Goal: Transaction & Acquisition: Purchase product/service

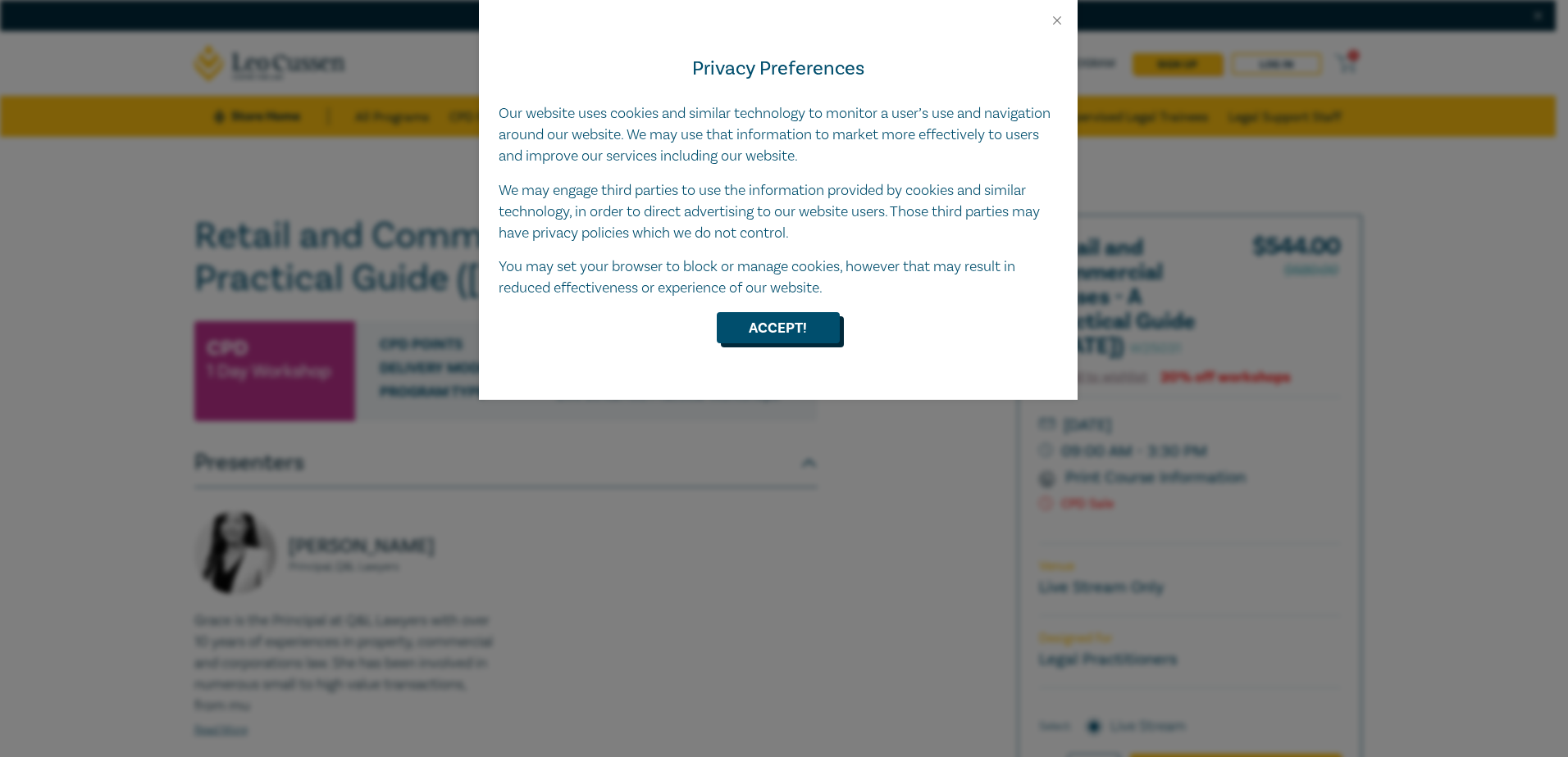
click at [774, 328] on button "Accept!" at bounding box center [778, 328] width 123 height 32
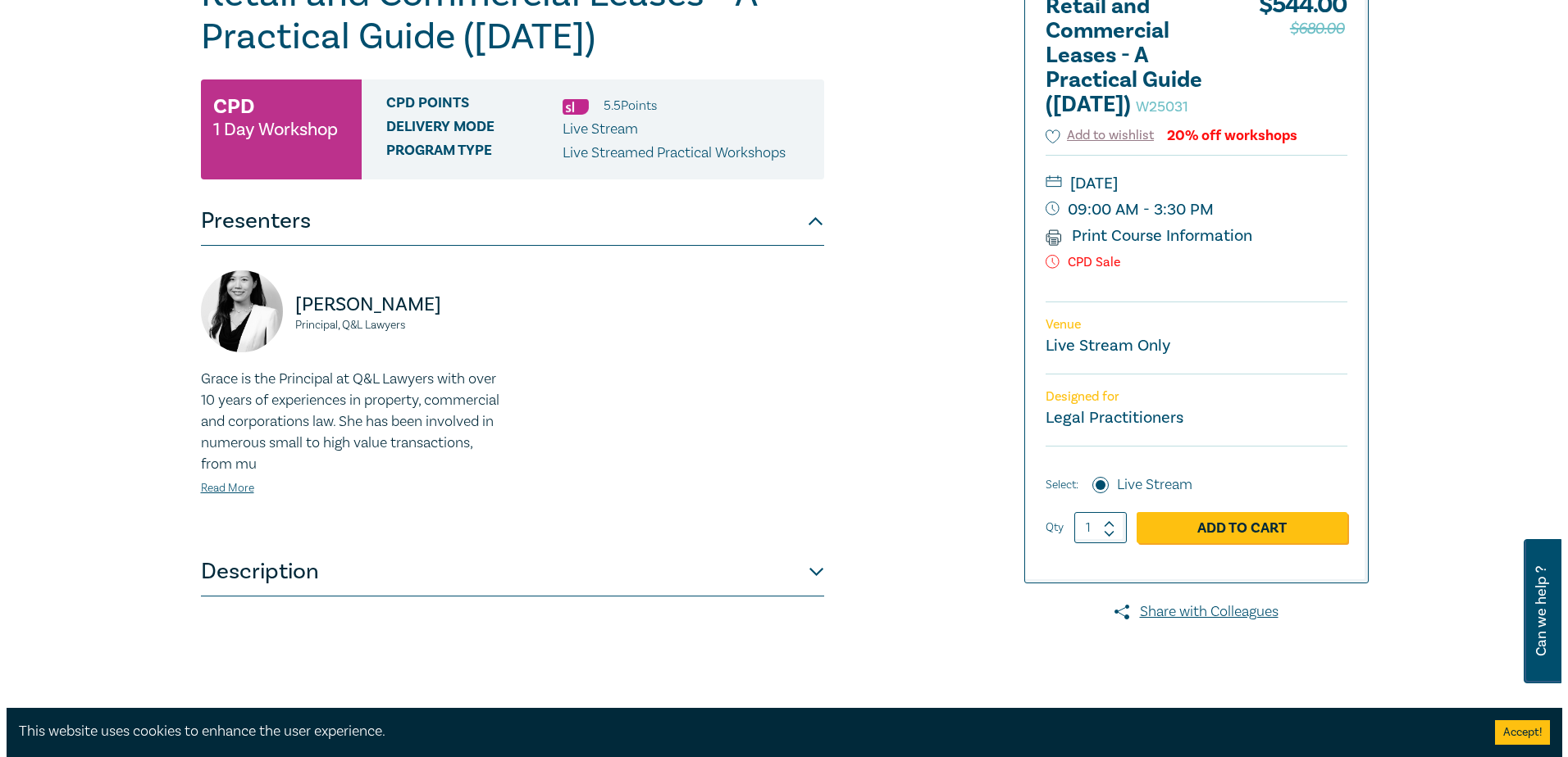
scroll to position [246, 0]
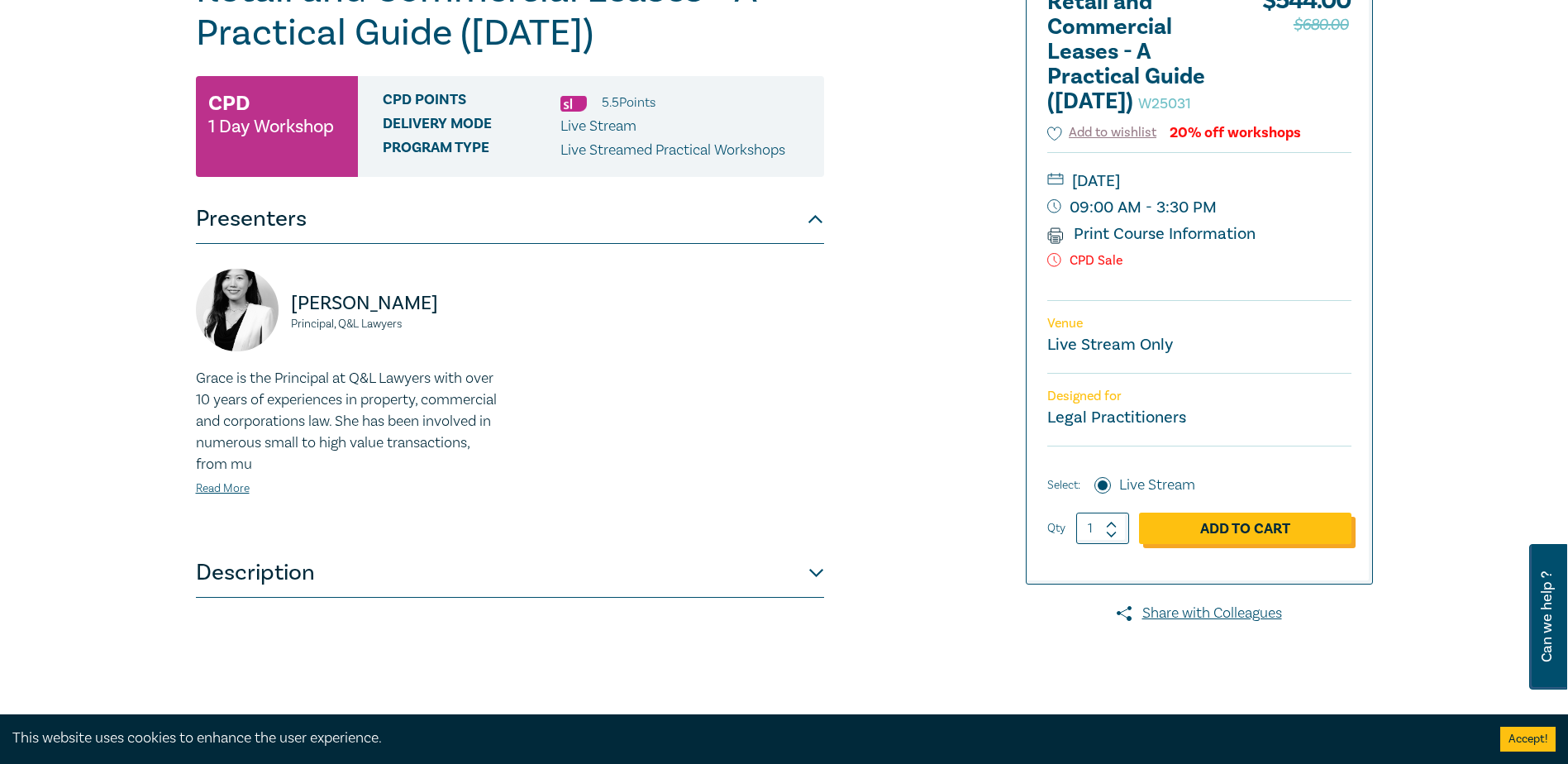
click at [1251, 545] on link "Add to Cart" at bounding box center [1245, 529] width 212 height 32
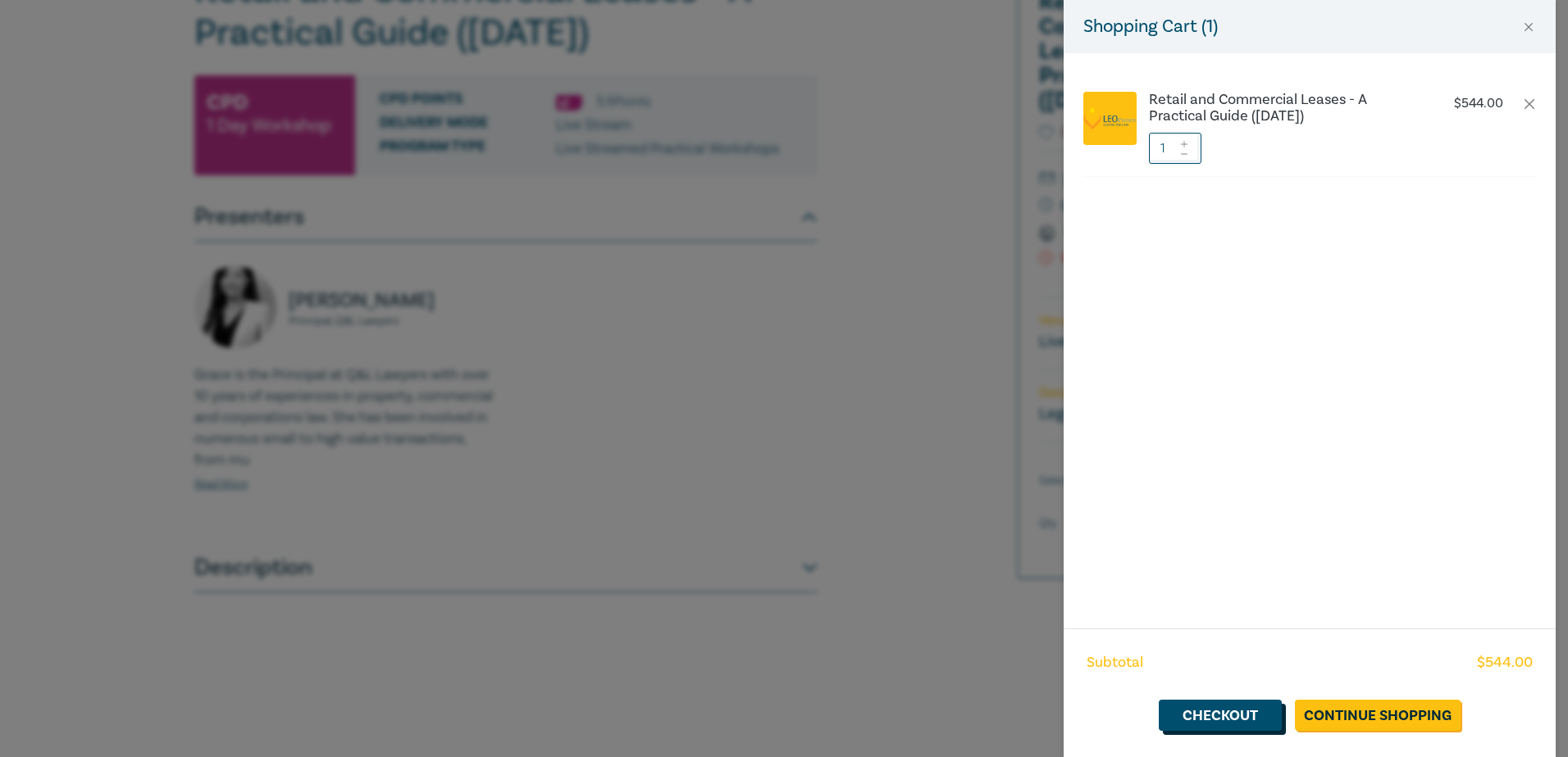
click at [1239, 710] on link "Checkout" at bounding box center [1220, 716] width 123 height 32
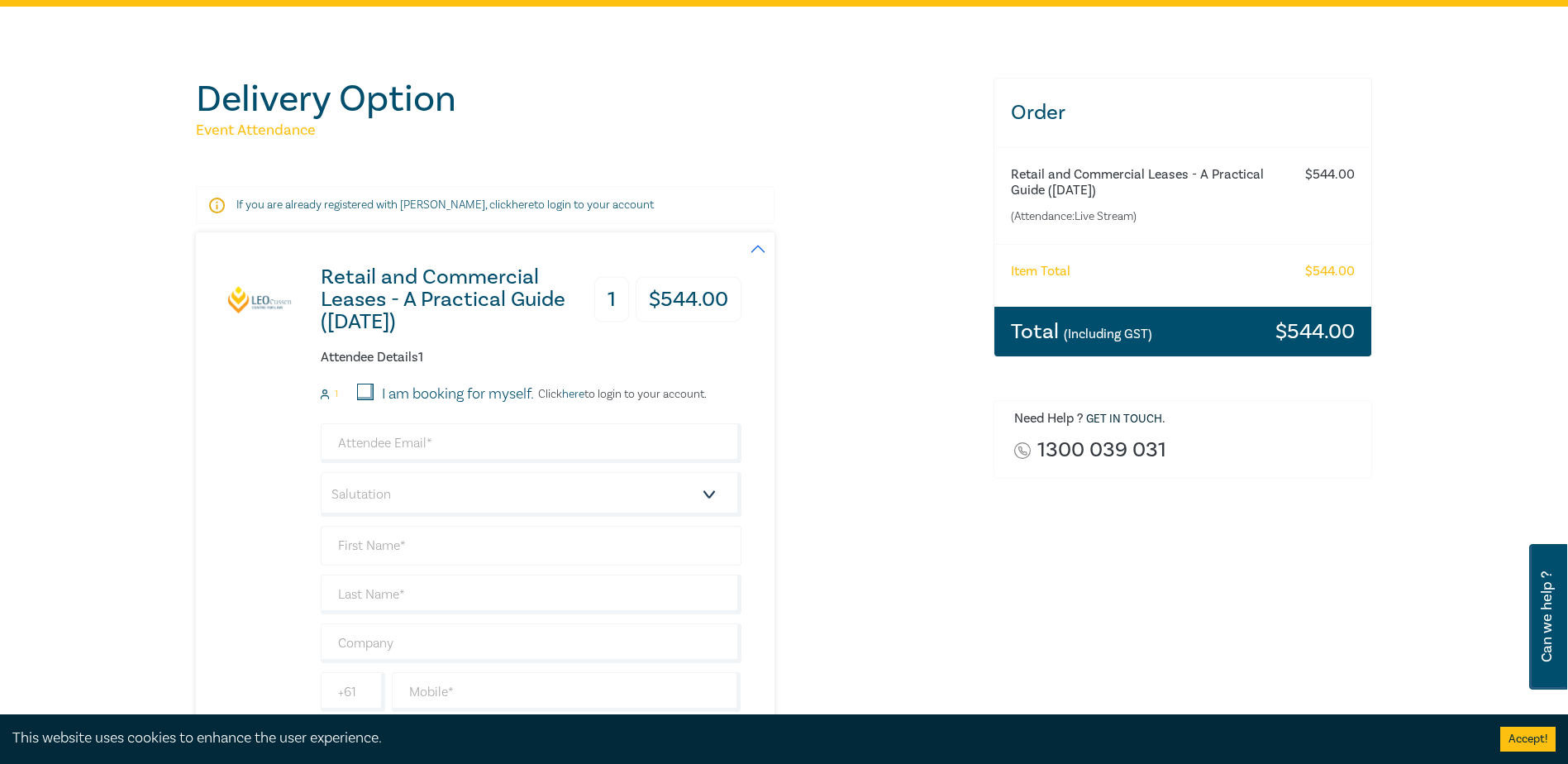
scroll to position [166, 0]
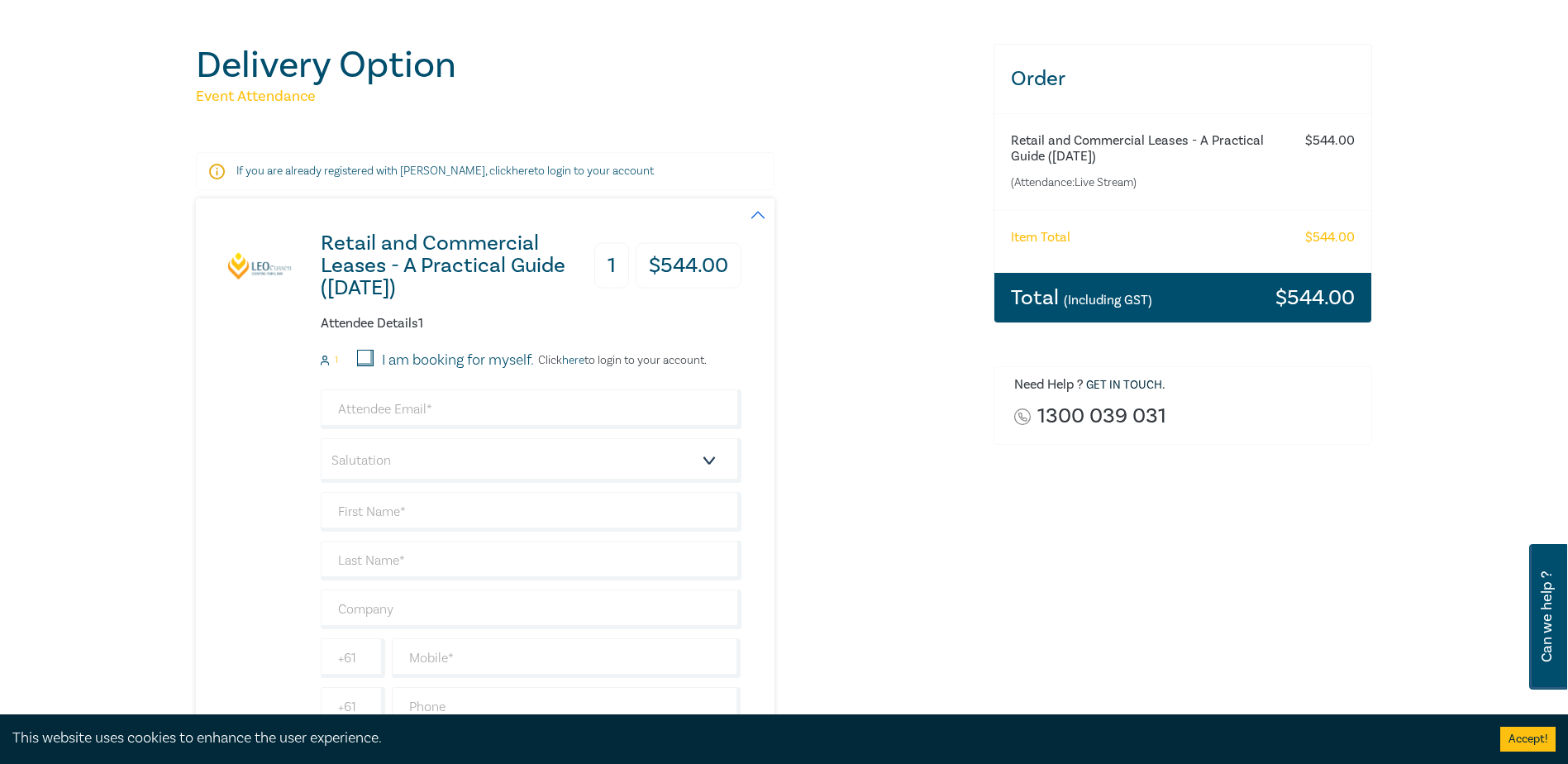
click at [368, 357] on input "I am booking for myself." at bounding box center [365, 358] width 17 height 17
checkbox input "true"
click at [575, 359] on link "here" at bounding box center [573, 361] width 23 height 15
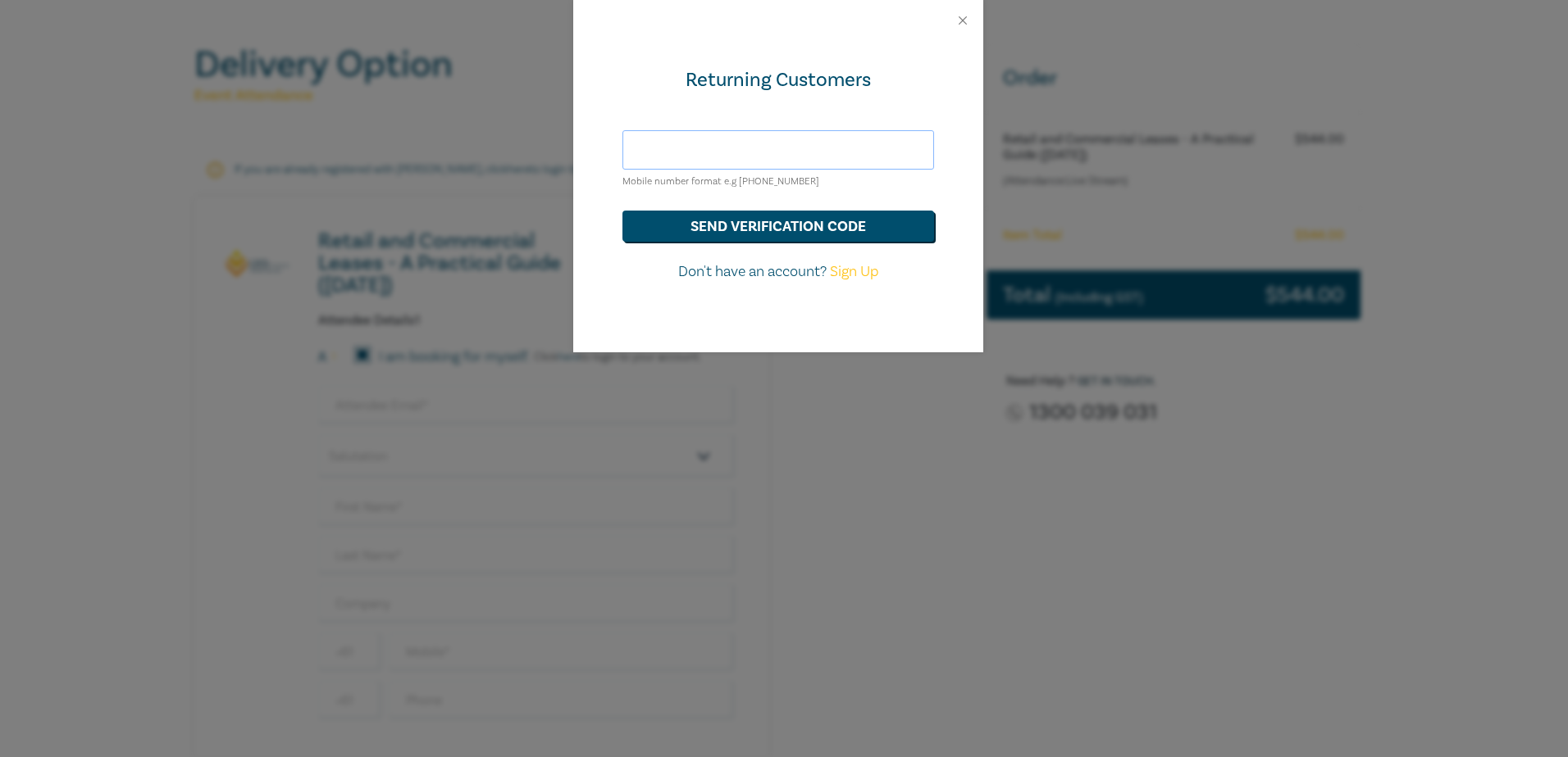
click at [803, 149] on input "text" at bounding box center [778, 149] width 312 height 39
type input "0428783943"
click at [811, 223] on button "send verification code" at bounding box center [778, 226] width 312 height 32
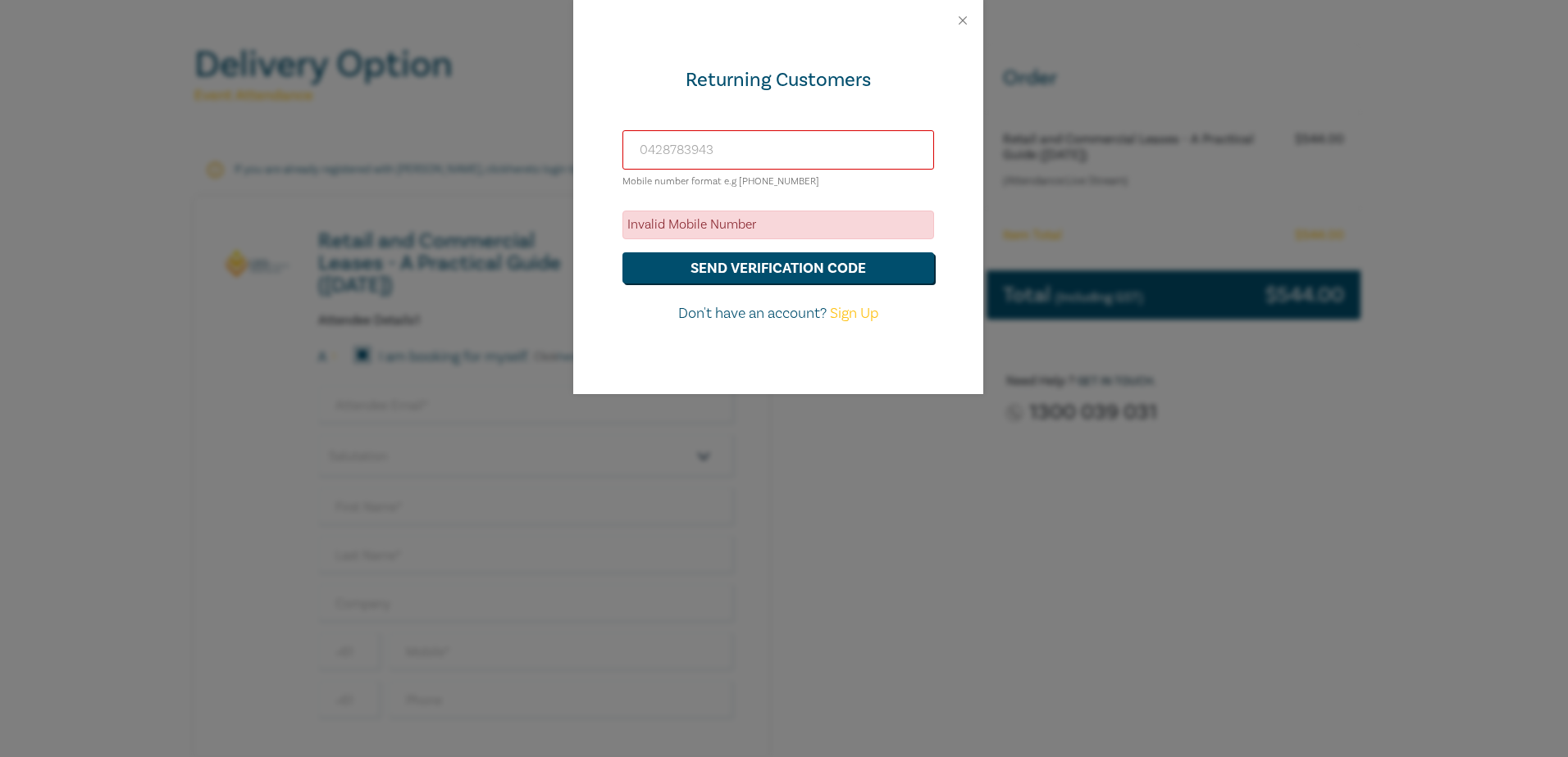
click at [749, 156] on input "0428783943" at bounding box center [778, 149] width 312 height 39
click at [962, 18] on button "Close" at bounding box center [963, 21] width 15 height 15
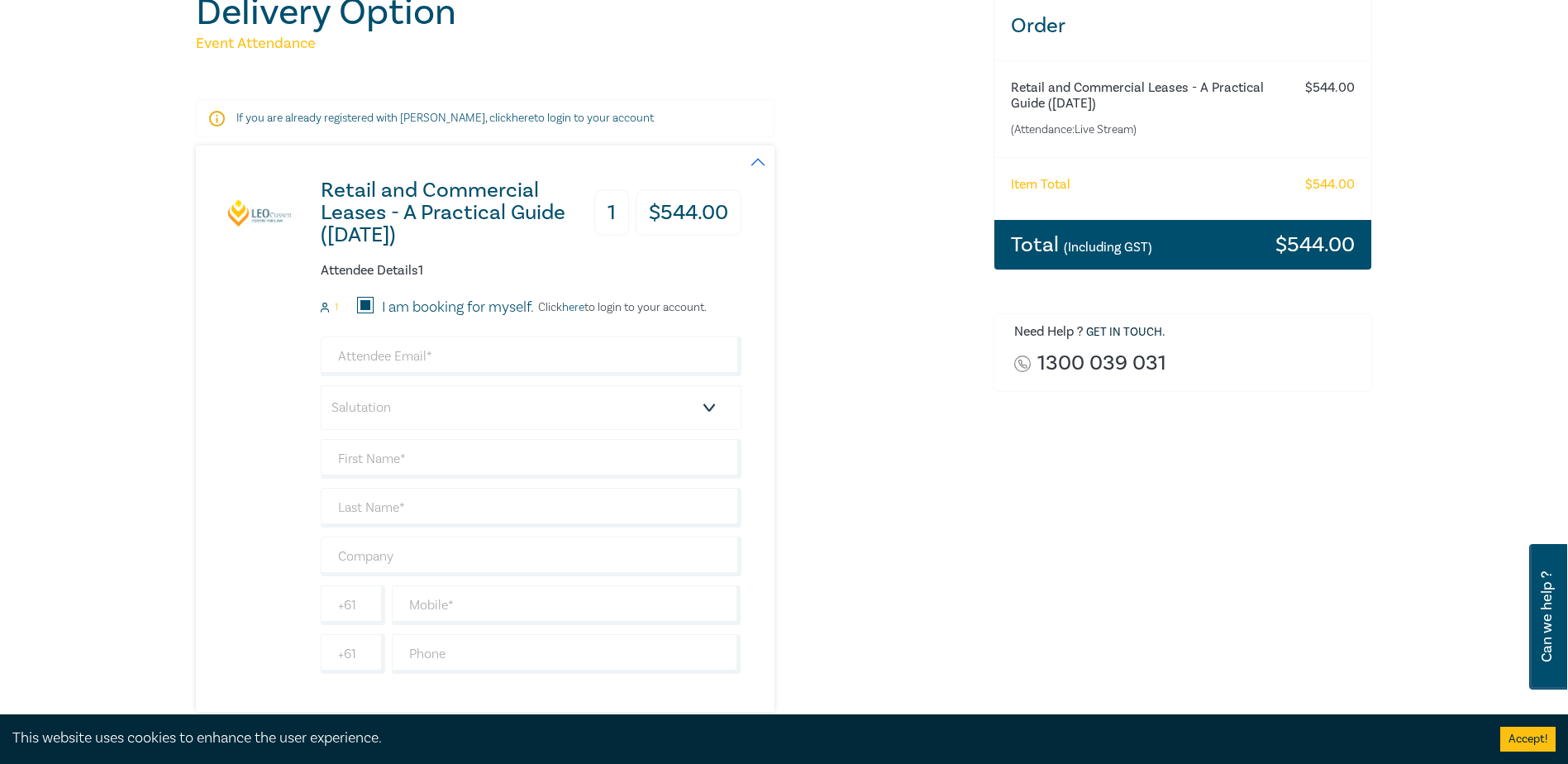
scroll to position [249, 0]
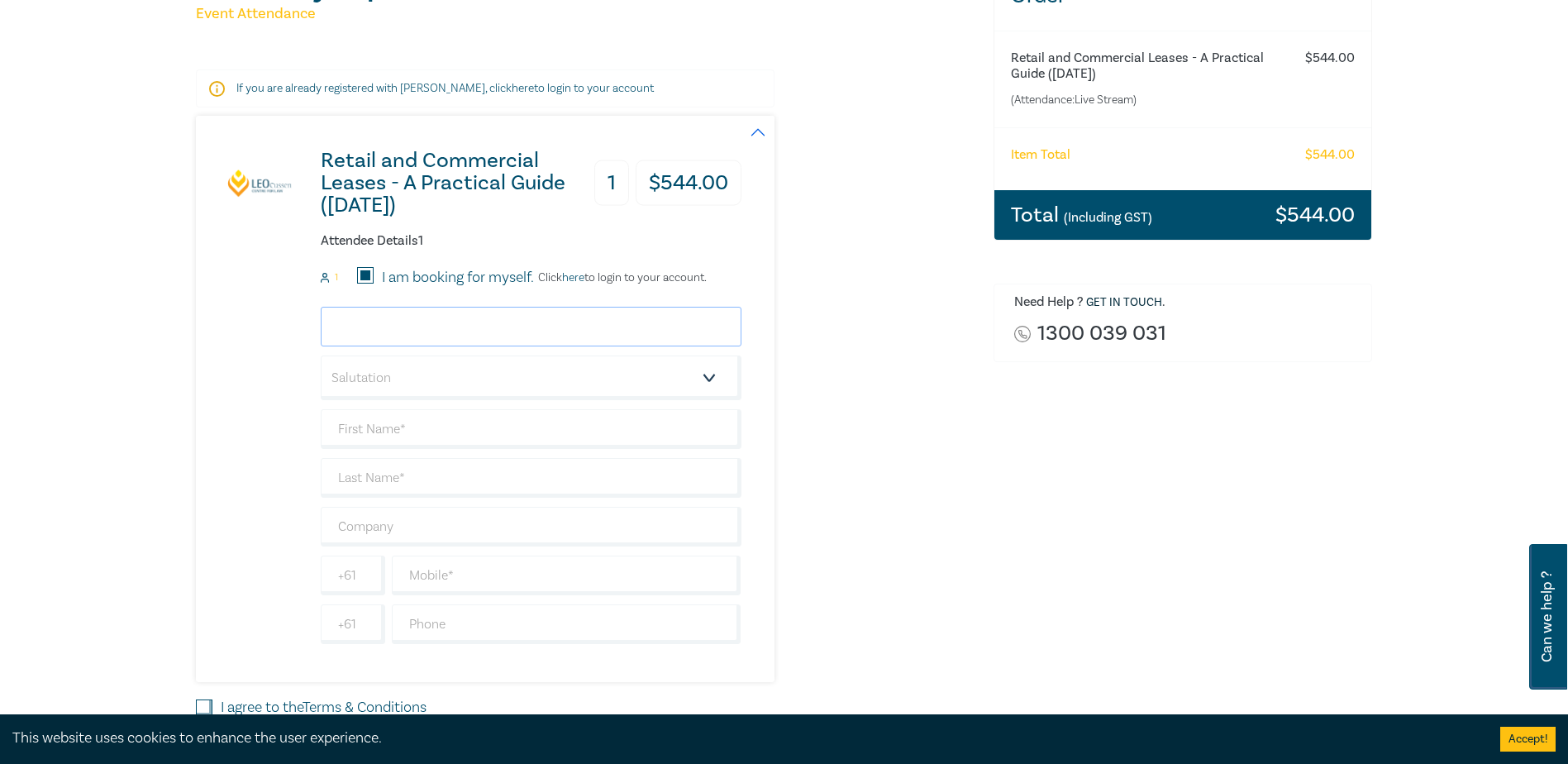
click at [445, 331] on input "email" at bounding box center [531, 326] width 421 height 39
type input "[PERSON_NAME][EMAIL_ADDRESS][DOMAIN_NAME]"
type input "[PERSON_NAME]"
type input "Law"
type input "SJD Law"
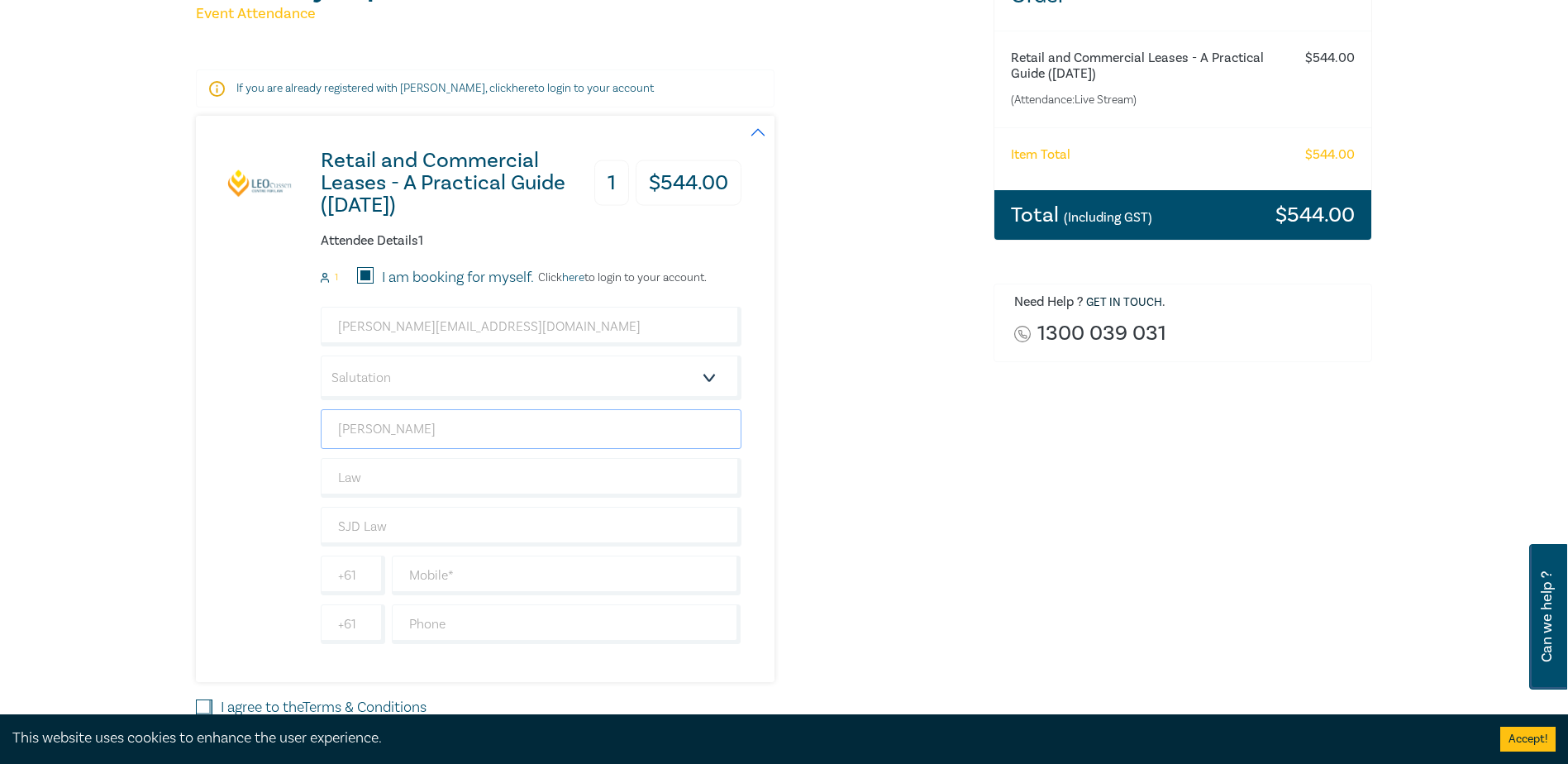
click at [424, 429] on input "[PERSON_NAME]" at bounding box center [531, 428] width 421 height 39
click at [913, 473] on div "Retail and Commercial Leases - A Practical Guide ([DATE]) 1 $ 544.00 Attendee D…" at bounding box center [585, 398] width 778 height 567
drag, startPoint x: 360, startPoint y: 479, endPoint x: 273, endPoint y: 479, distance: 87.0
click at [273, 479] on div "Retail and Commercial Leases - A Practical Guide ([DATE]) 1 $ 544.00 Attendee D…" at bounding box center [468, 398] width 545 height 567
type input "[PERSON_NAME]"
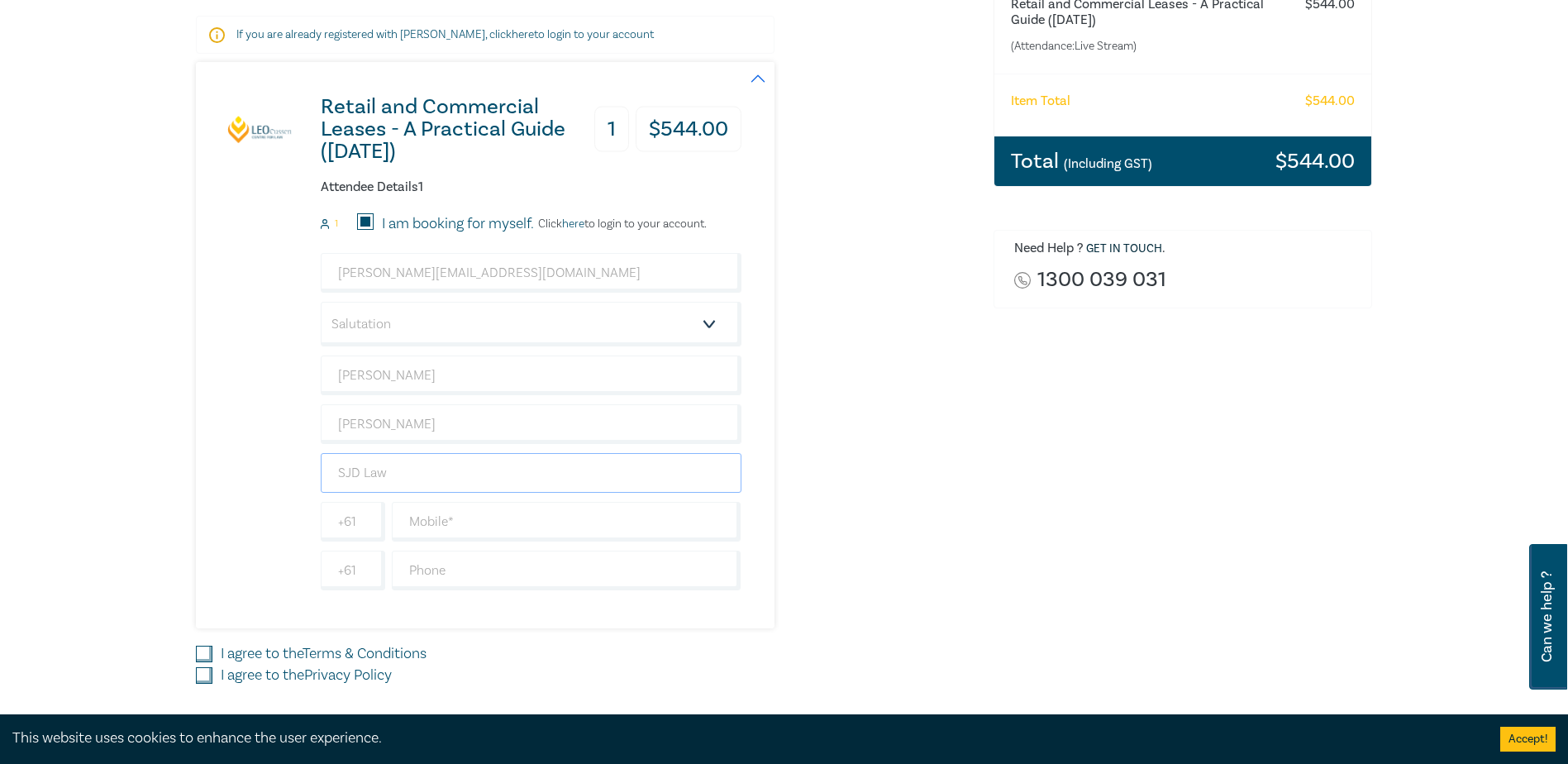
scroll to position [496, 0]
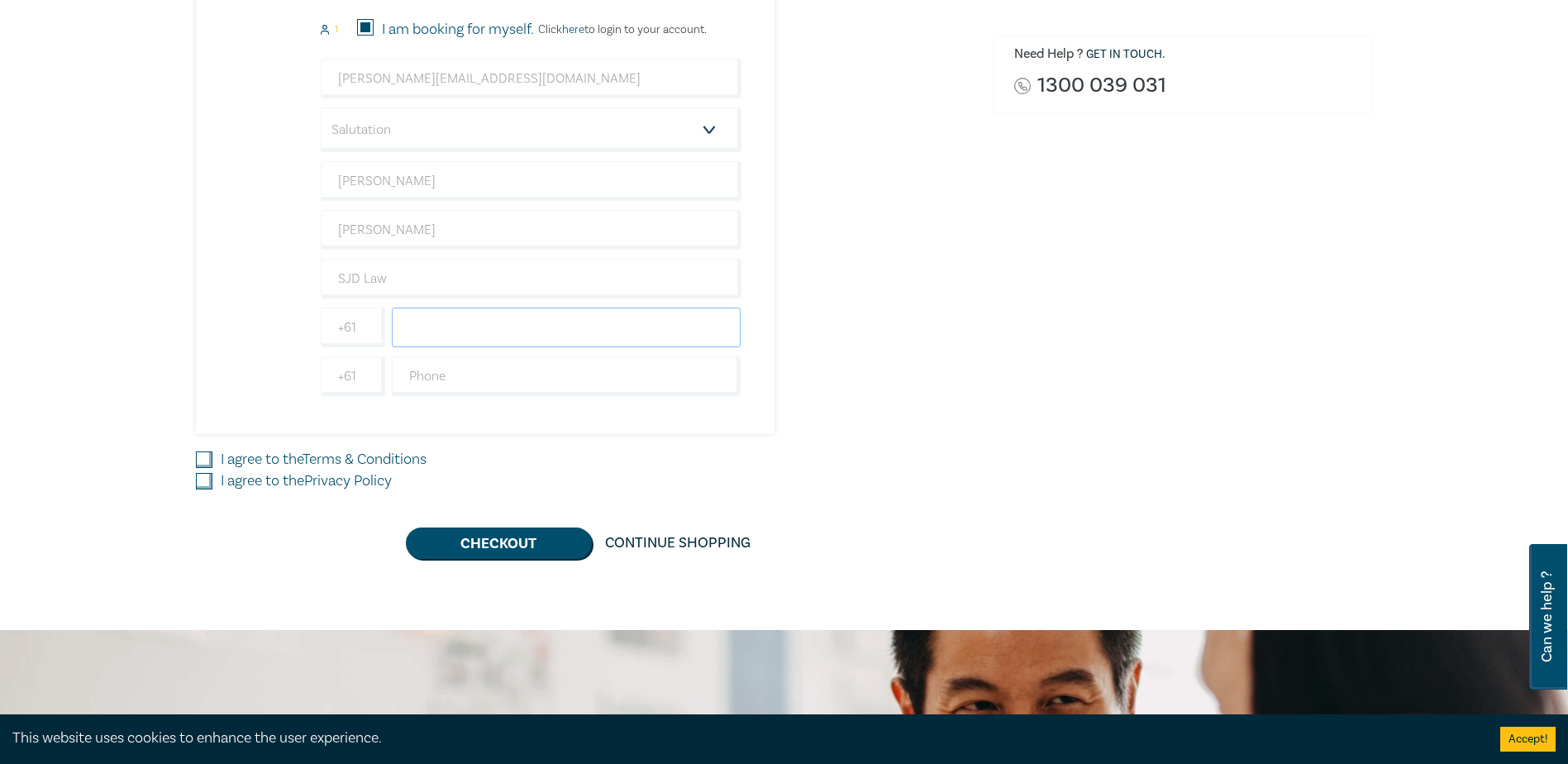
click at [467, 324] on input "text" at bounding box center [567, 327] width 350 height 39
type input "0428783943"
click at [651, 449] on div "Retail and Commercial Leases - A Practical Guide ([DATE]) 1 $ 544.00 Attendee D…" at bounding box center [585, 213] width 778 height 691
click at [308, 459] on label "I agree to the Terms & Conditions" at bounding box center [324, 460] width 206 height 22
click at [212, 459] on input "I agree to the Terms & Conditions" at bounding box center [204, 460] width 17 height 17
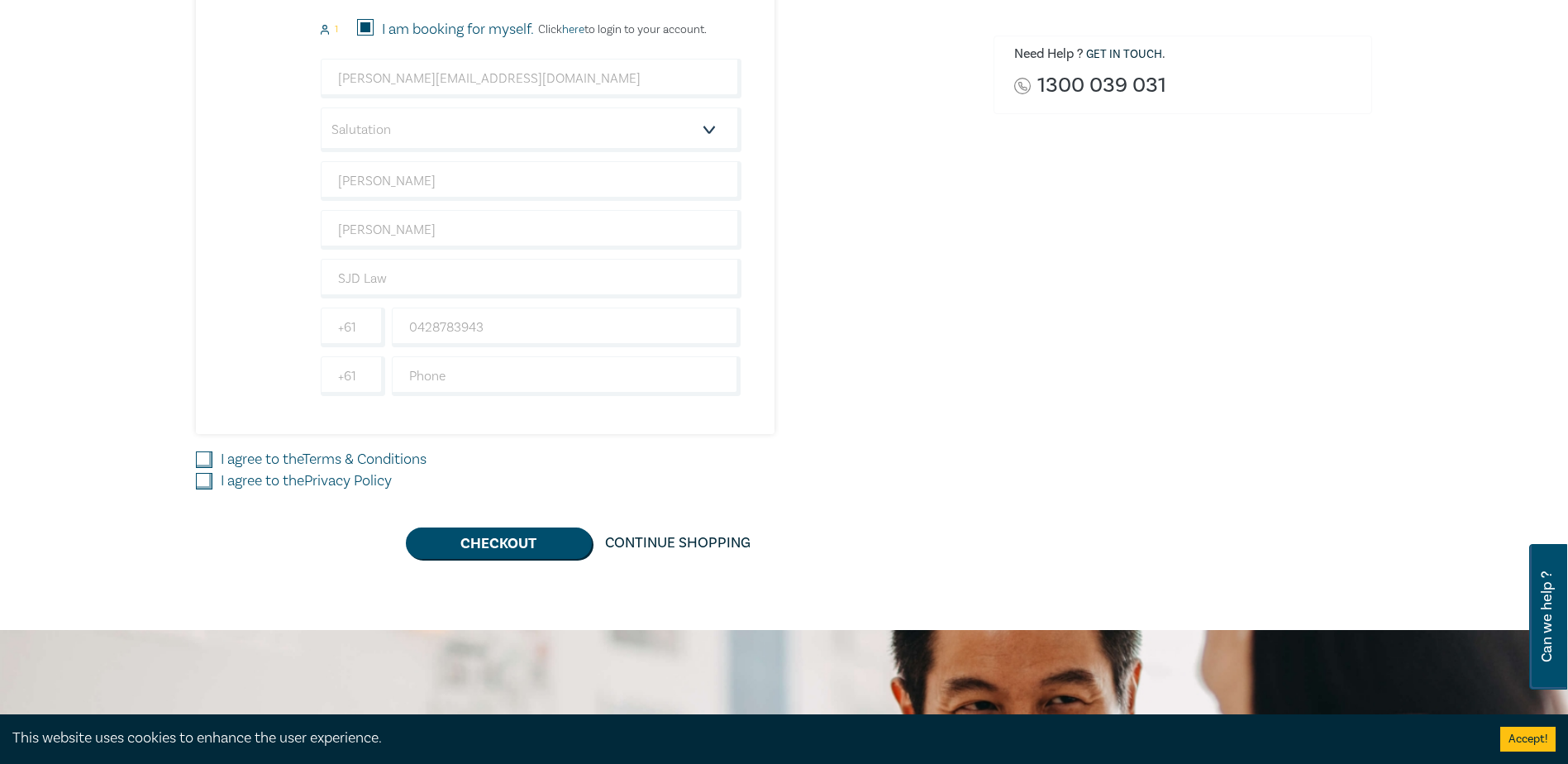
checkbox input "true"
click at [303, 478] on label "I agree to the Privacy Policy" at bounding box center [306, 482] width 171 height 22
click at [212, 478] on input "I agree to the Privacy Policy" at bounding box center [204, 481] width 17 height 17
checkbox input "true"
click at [520, 531] on button "Checkout" at bounding box center [498, 544] width 186 height 32
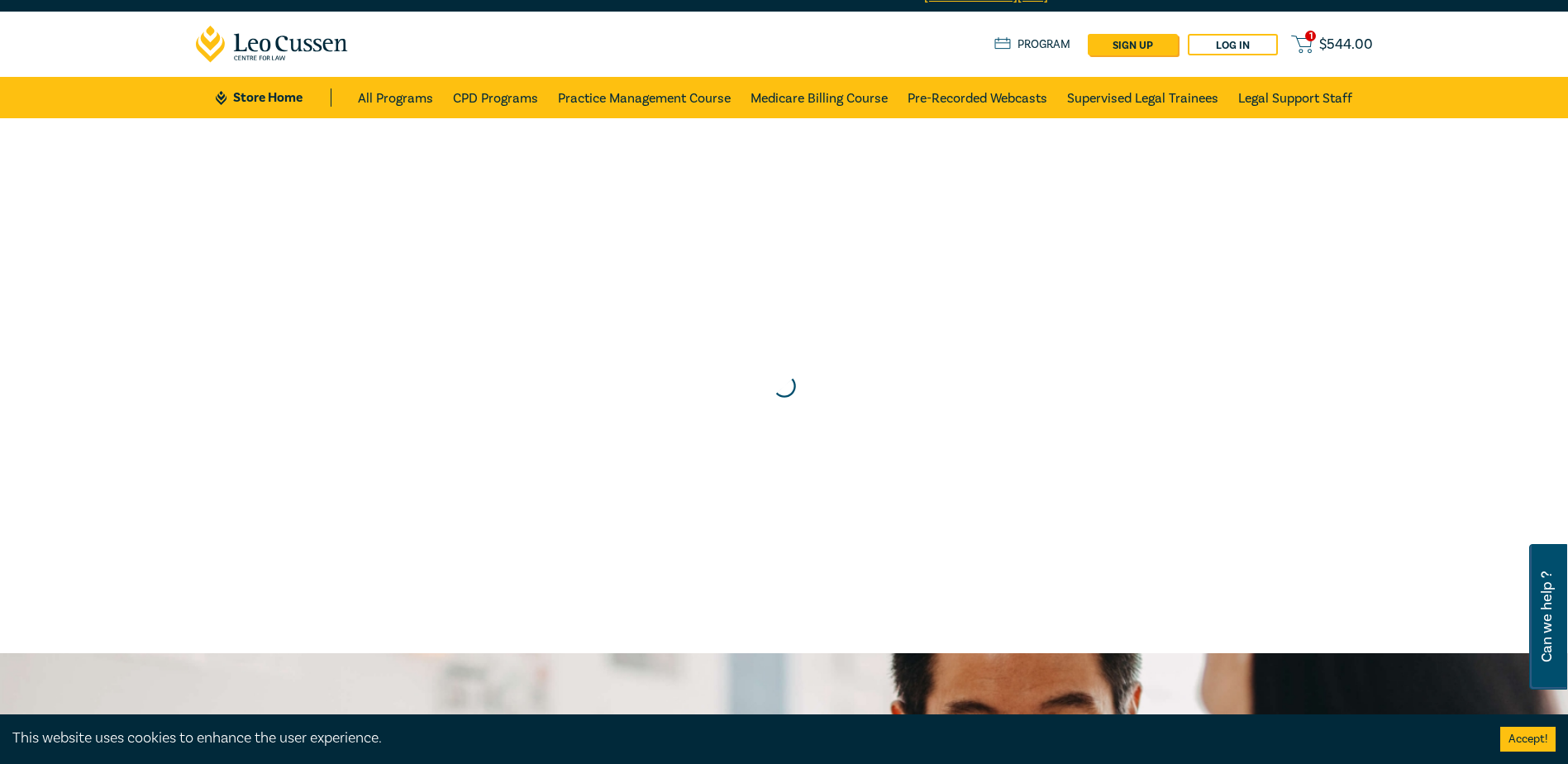
scroll to position [0, 0]
